Goal: Transaction & Acquisition: Purchase product/service

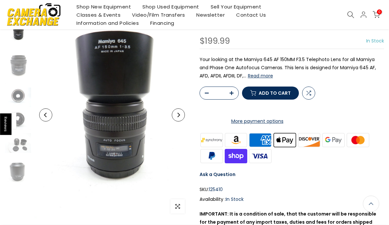
scroll to position [78, 0]
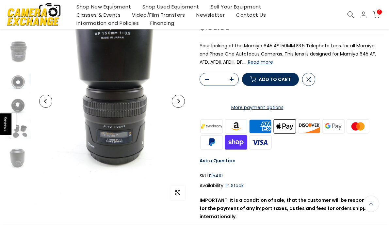
click at [240, 134] on img at bounding box center [236, 126] width 25 height 16
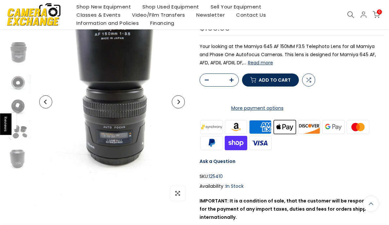
click at [235, 135] on img at bounding box center [236, 127] width 25 height 16
click at [260, 82] on span "Add to cart" at bounding box center [275, 80] width 32 height 5
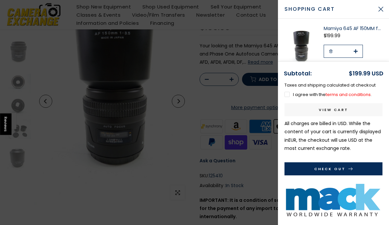
click at [331, 51] on icon "button" at bounding box center [331, 51] width 4 height 4
type input "*"
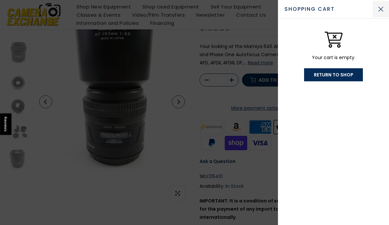
click at [382, 7] on button "Close Cart" at bounding box center [381, 9] width 16 height 16
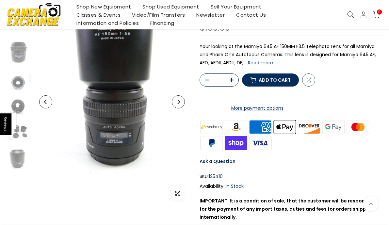
scroll to position [65, 0]
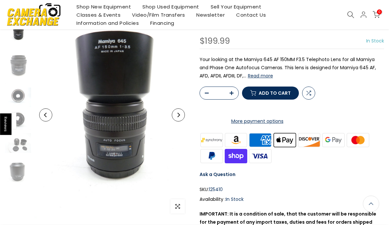
click at [234, 148] on img at bounding box center [236, 140] width 25 height 16
click at [233, 148] on img at bounding box center [236, 140] width 25 height 16
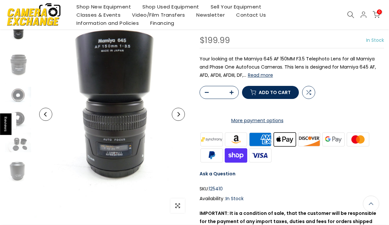
click at [334, 163] on div at bounding box center [292, 147] width 185 height 32
